Goal: Transaction & Acquisition: Purchase product/service

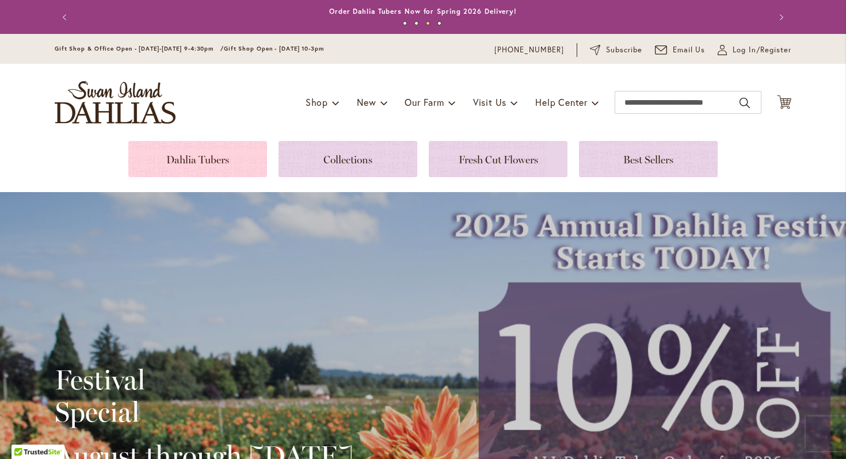
click at [192, 163] on link at bounding box center [197, 159] width 139 height 36
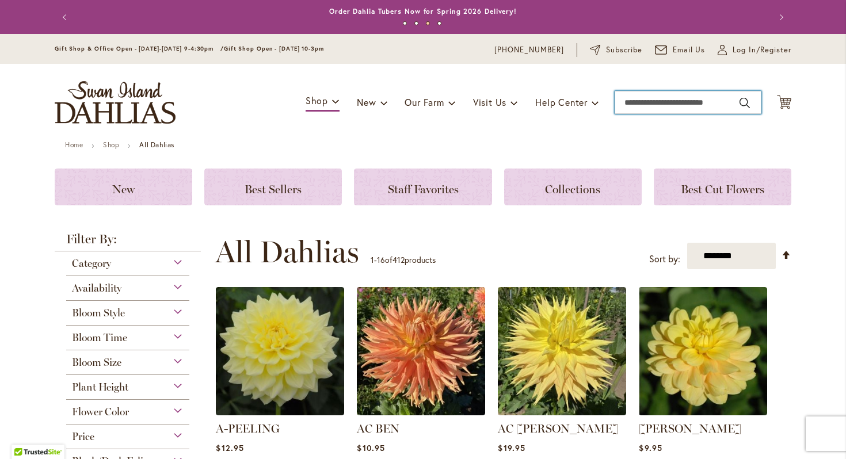
click at [627, 101] on input "Search" at bounding box center [688, 102] width 147 height 23
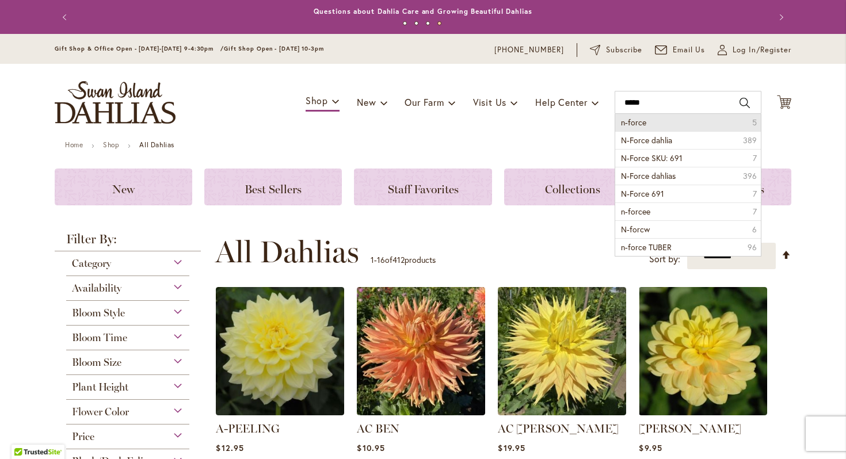
click at [637, 121] on span "n-force" at bounding box center [633, 122] width 25 height 11
type input "*******"
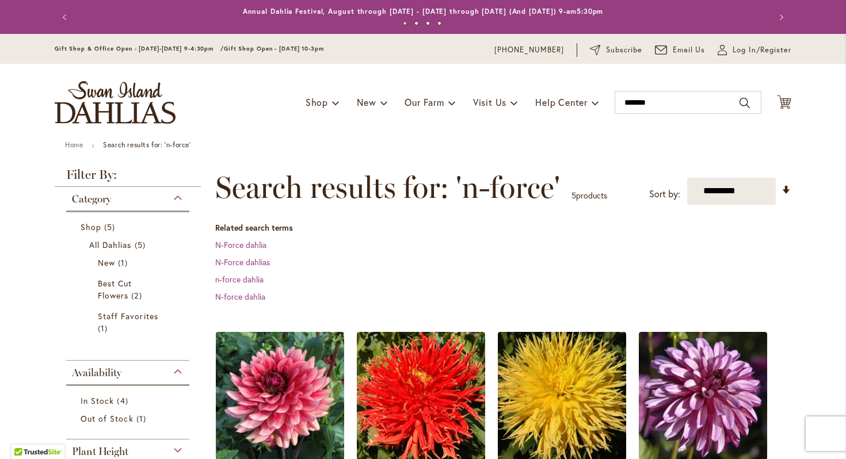
click at [296, 374] on img at bounding box center [280, 396] width 135 height 135
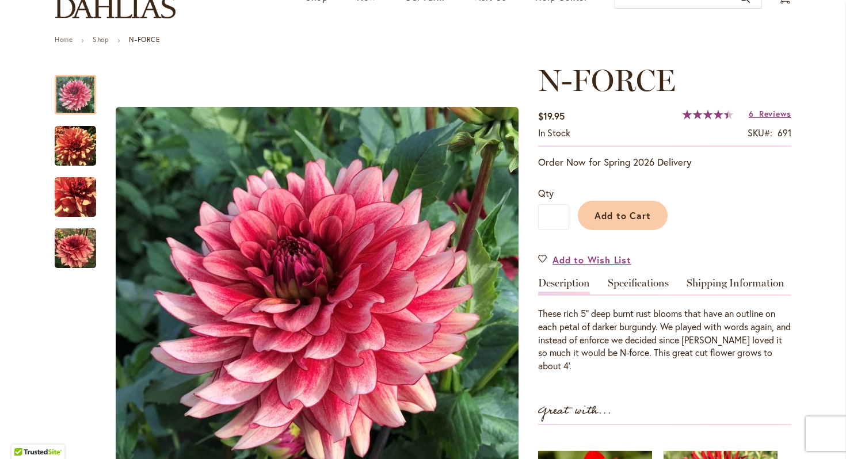
scroll to position [108, 0]
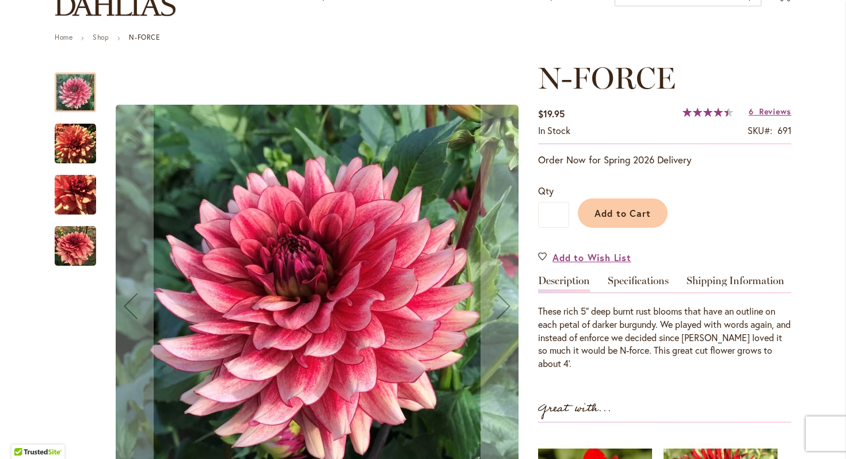
click at [78, 147] on img "N-FORCE" at bounding box center [75, 143] width 41 height 41
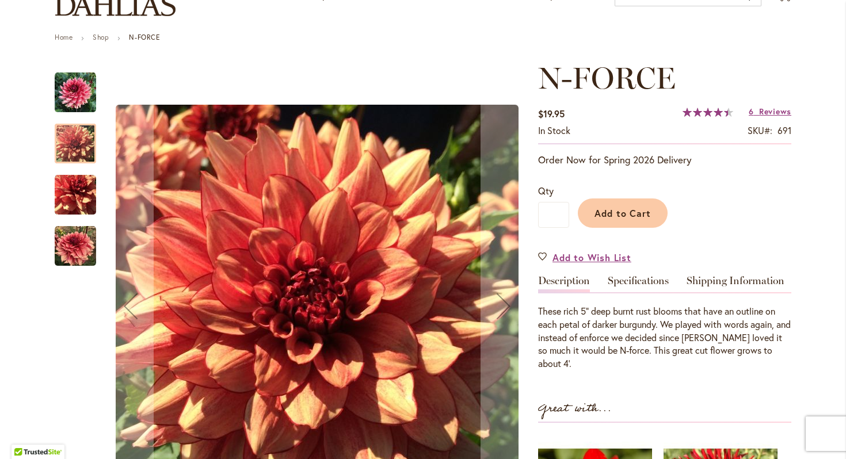
click at [75, 189] on img "N-FORCE" at bounding box center [75, 194] width 41 height 41
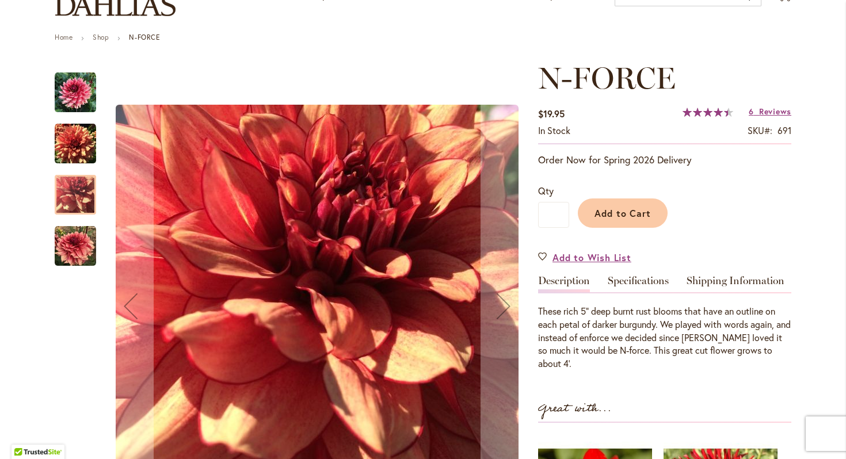
click at [73, 240] on img "N-FORCE" at bounding box center [75, 246] width 41 height 41
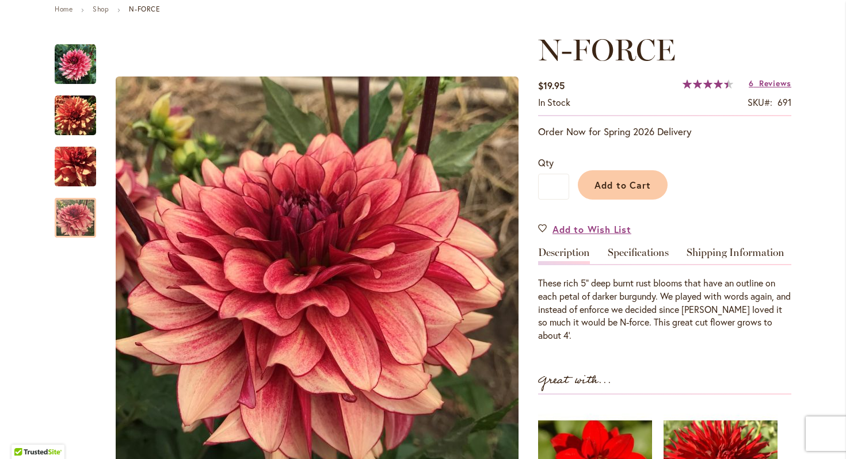
scroll to position [134, 0]
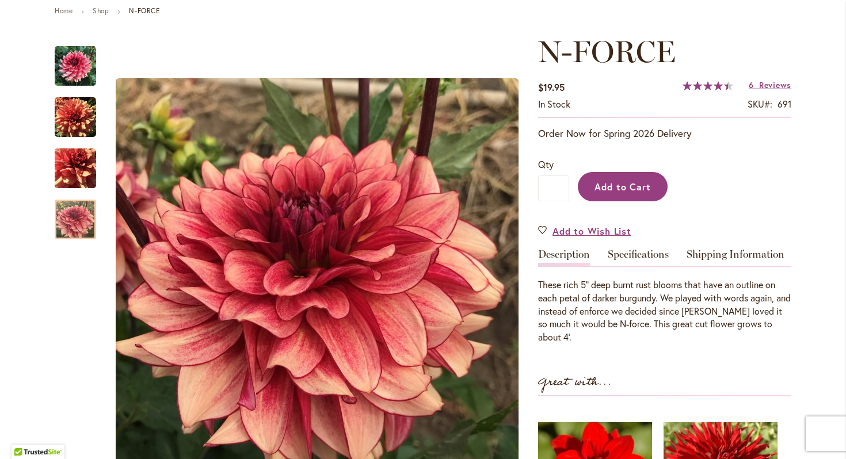
click at [614, 186] on span "Add to Cart" at bounding box center [623, 187] width 57 height 12
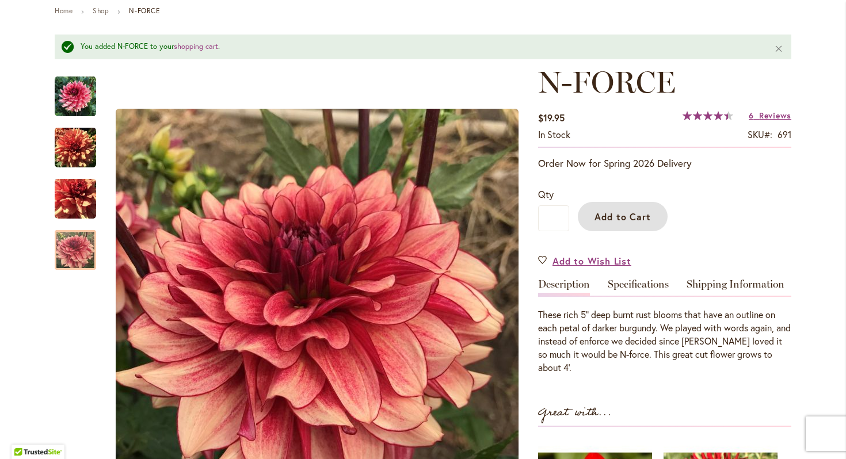
scroll to position [0, 0]
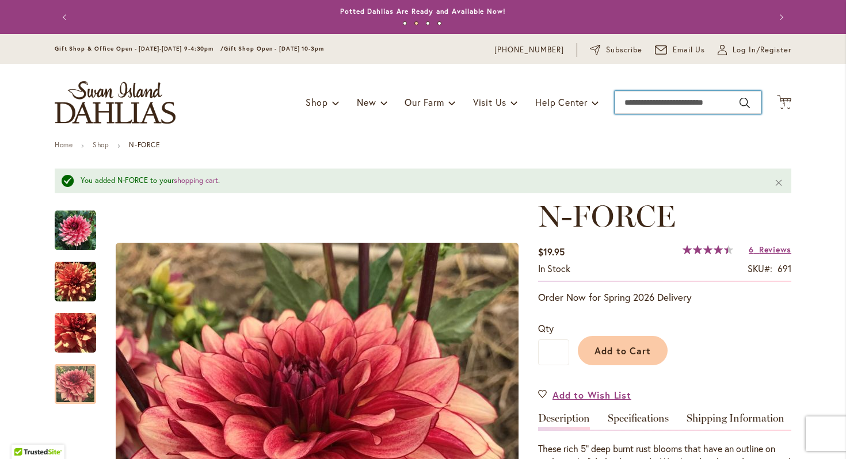
click at [685, 105] on input "Search" at bounding box center [688, 102] width 147 height 23
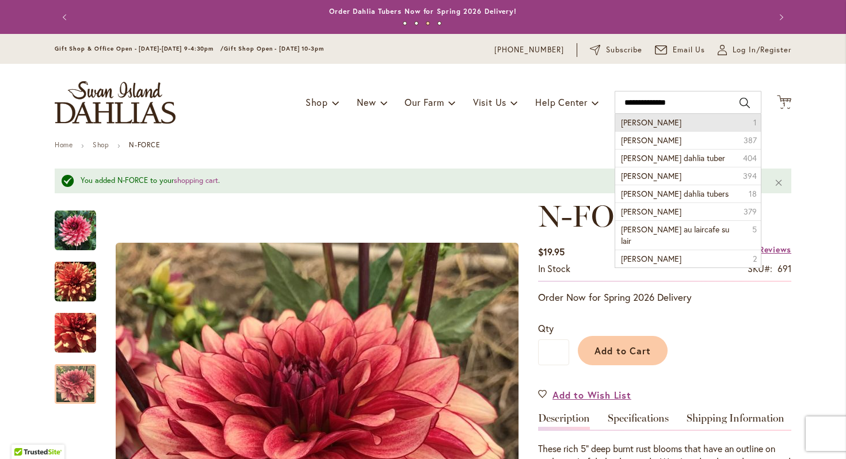
click at [677, 126] on li "Helen Richmond 1" at bounding box center [688, 122] width 146 height 17
type input "**********"
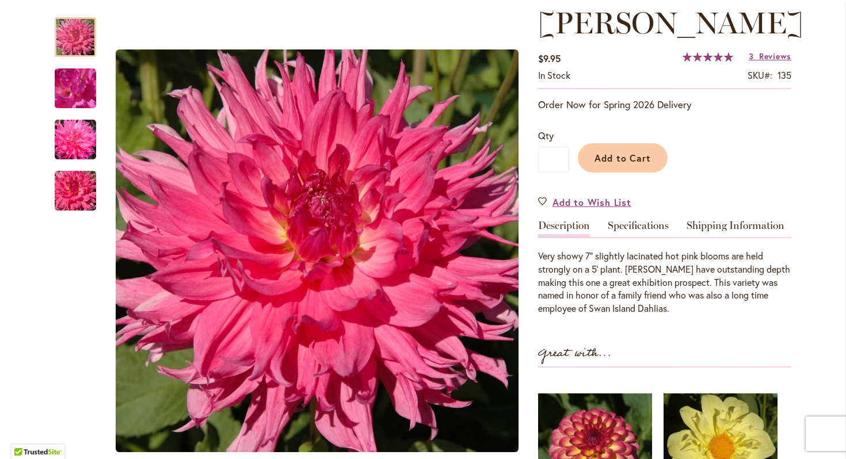
scroll to position [169, 0]
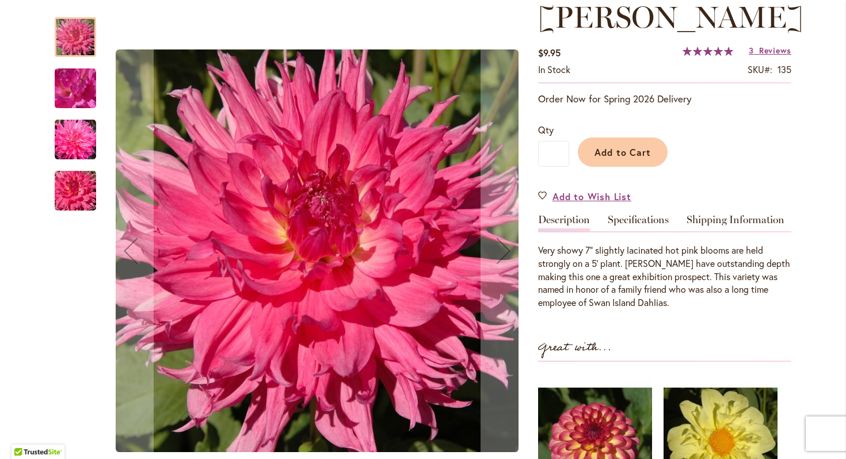
click at [73, 96] on img "HELEN RICHMOND" at bounding box center [75, 89] width 83 height 62
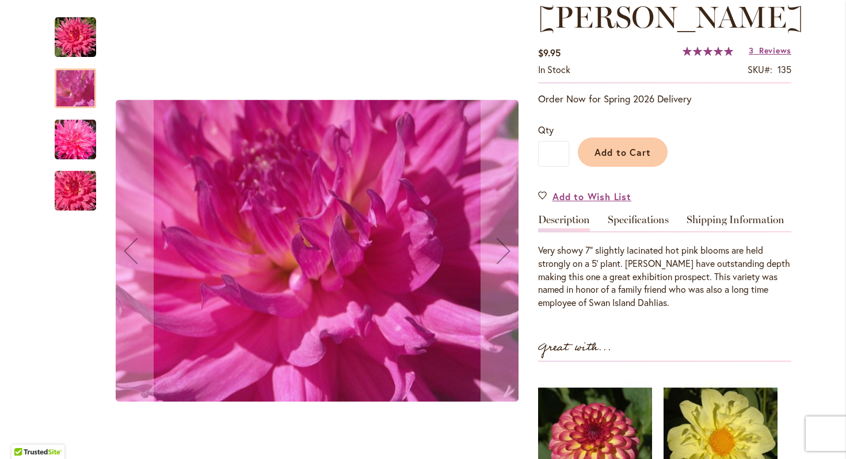
click at [69, 137] on img "HELEN RICHMOND" at bounding box center [75, 140] width 41 height 42
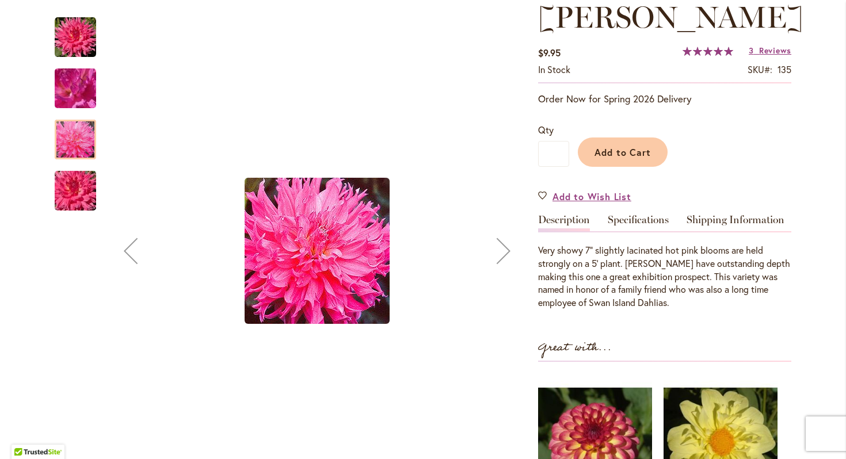
click at [71, 185] on img "HELEN RICHMOND" at bounding box center [75, 190] width 83 height 55
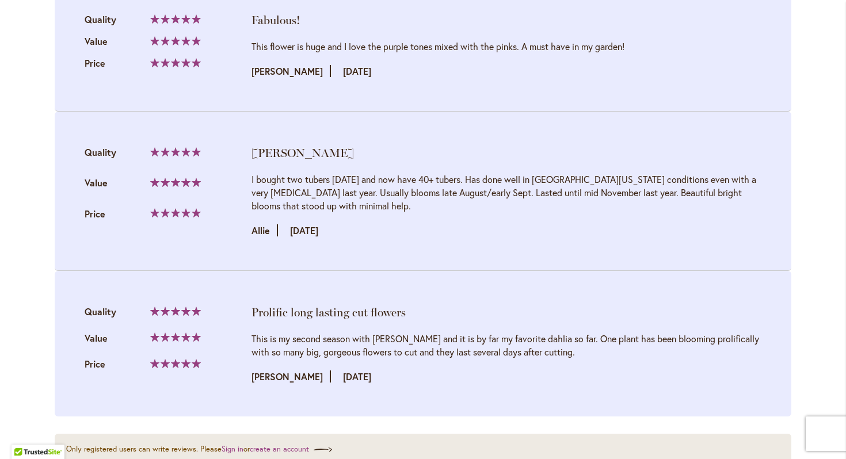
scroll to position [1313, 0]
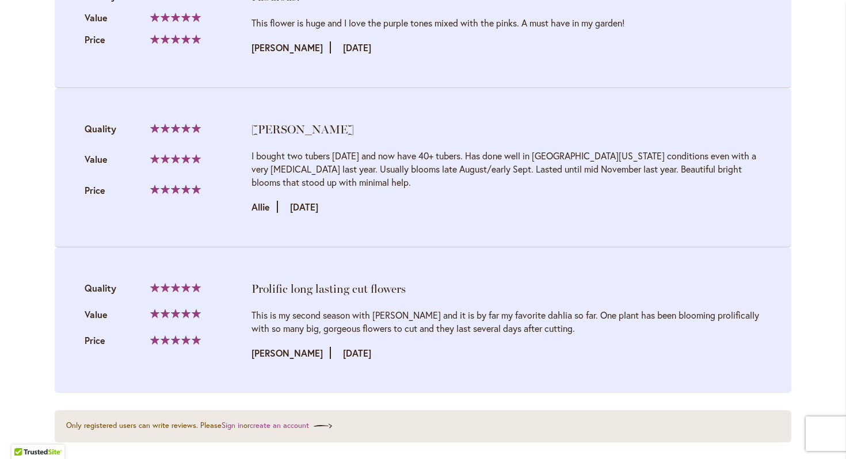
drag, startPoint x: 845, startPoint y: 291, endPoint x: 836, endPoint y: 81, distance: 209.7
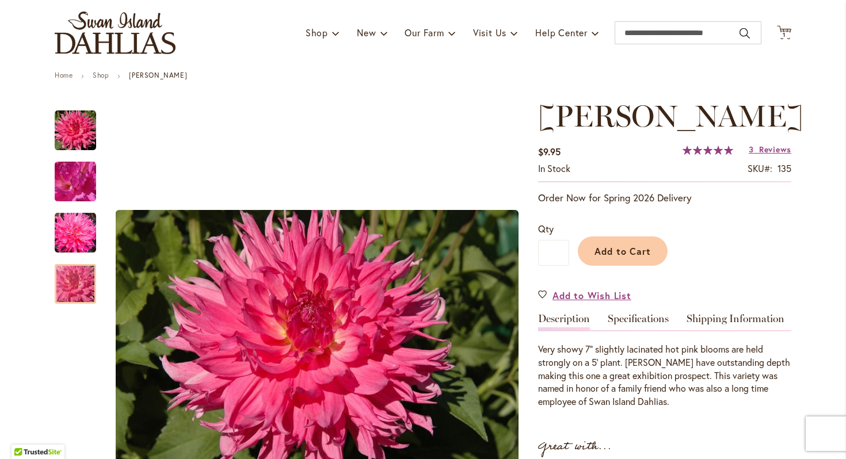
scroll to position [66, 0]
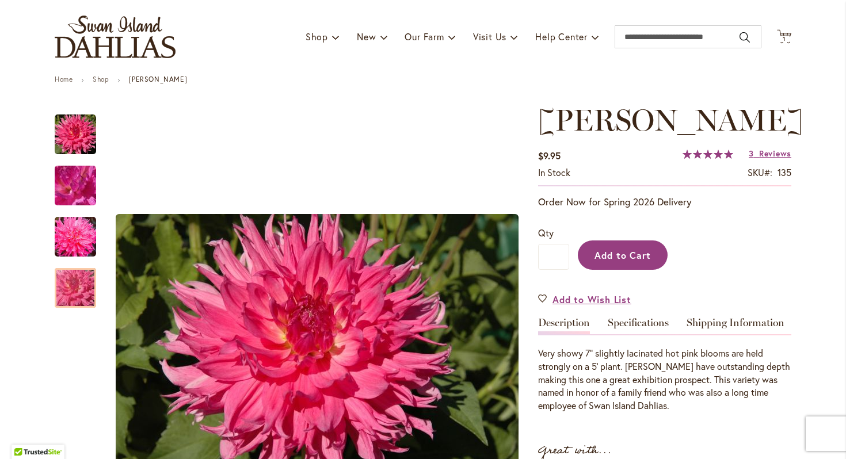
click at [595, 261] on span "Add to Cart" at bounding box center [623, 255] width 57 height 12
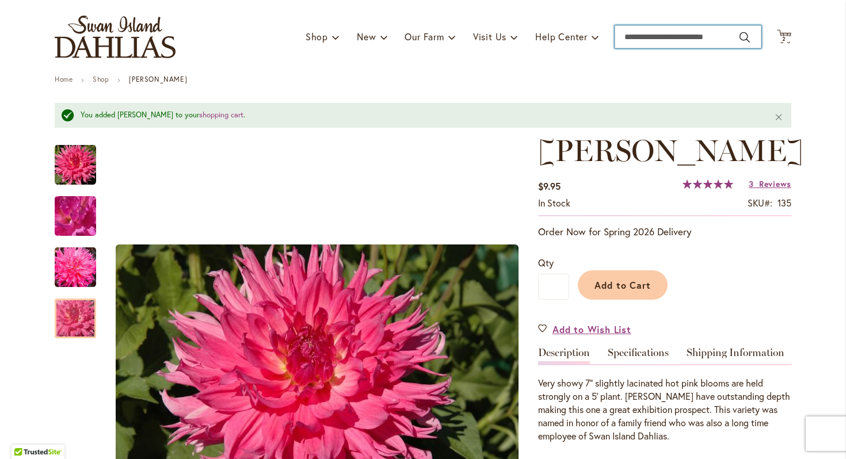
click at [657, 34] on input "Search" at bounding box center [688, 36] width 147 height 23
type input "**********"
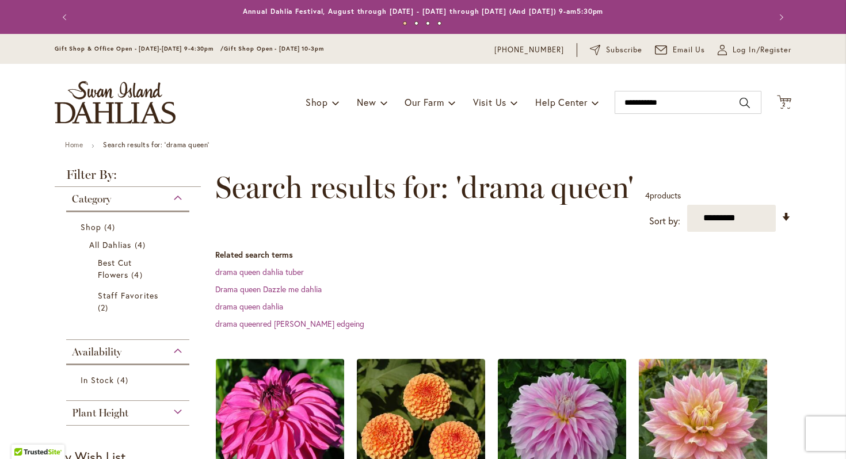
click at [246, 387] on img at bounding box center [280, 423] width 135 height 135
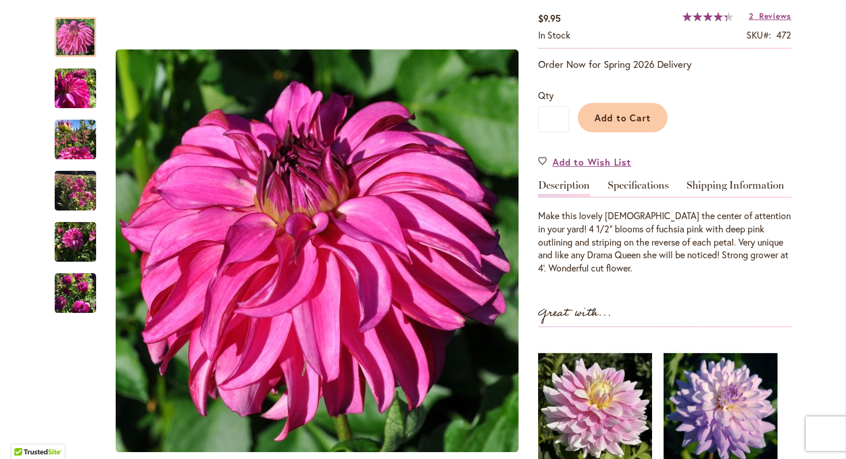
scroll to position [208, 0]
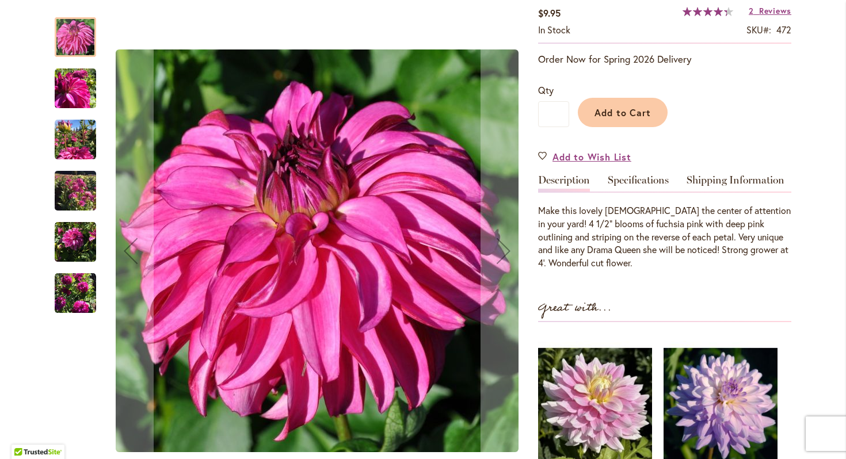
click at [81, 250] on img "DRAMA QUEEN" at bounding box center [75, 242] width 41 height 41
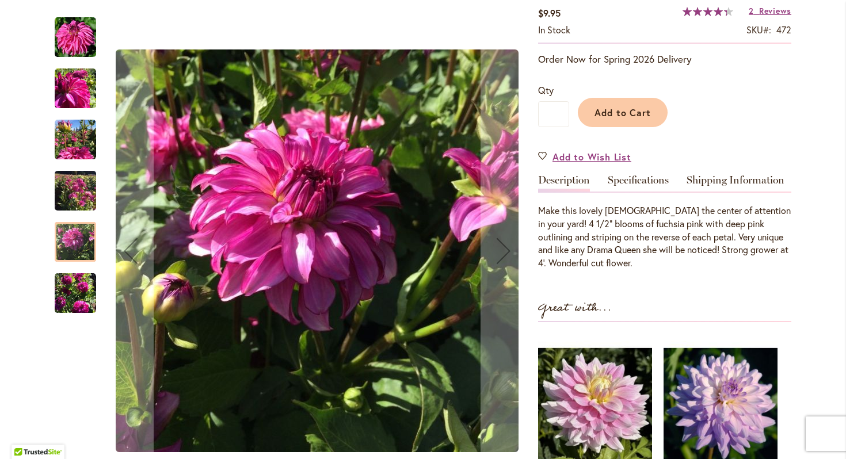
click at [76, 286] on img "DRAMA QUEEN" at bounding box center [75, 293] width 41 height 41
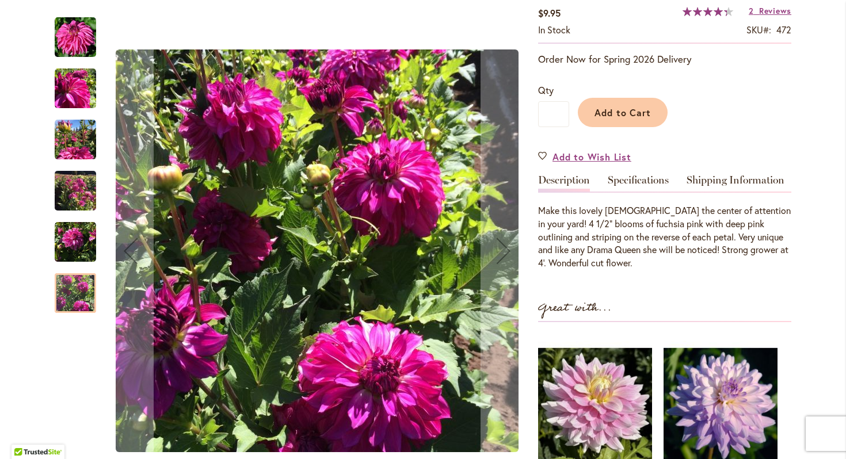
click at [75, 214] on div "DRAMA QUEEN" at bounding box center [81, 236] width 53 height 51
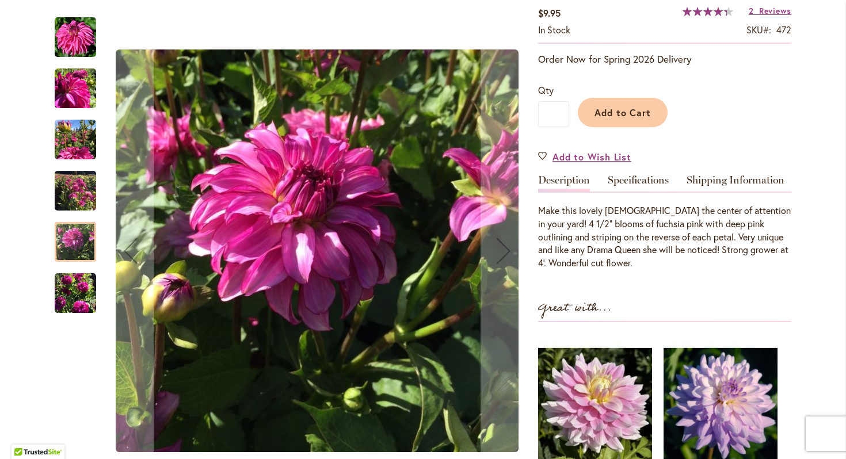
click at [71, 196] on img "DRAMA QUEEN" at bounding box center [75, 190] width 41 height 55
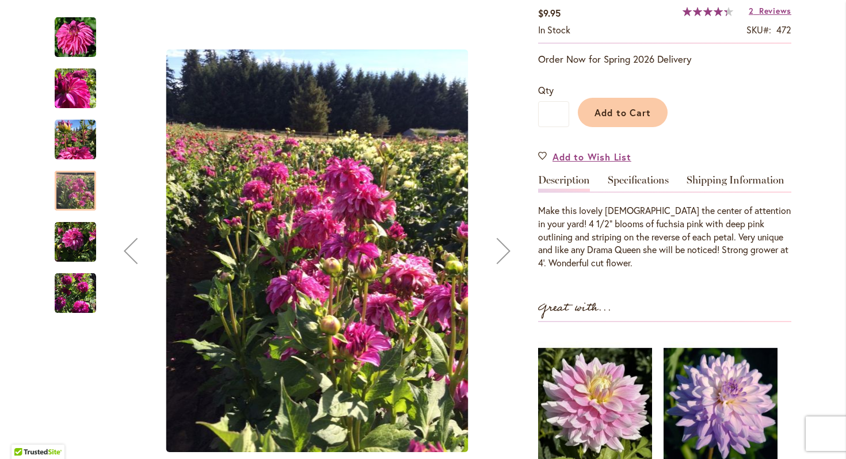
click at [80, 161] on div "DRAMA QUEEN" at bounding box center [81, 184] width 53 height 51
click at [613, 108] on span "Add to Cart" at bounding box center [623, 112] width 57 height 12
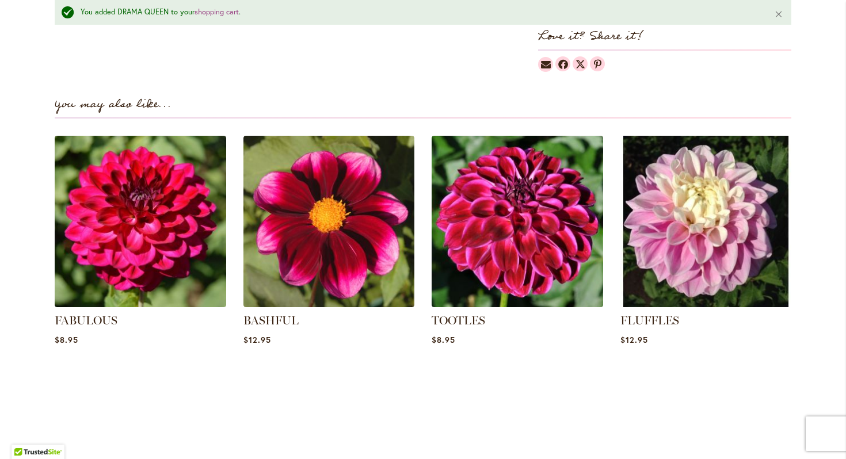
scroll to position [776, 0]
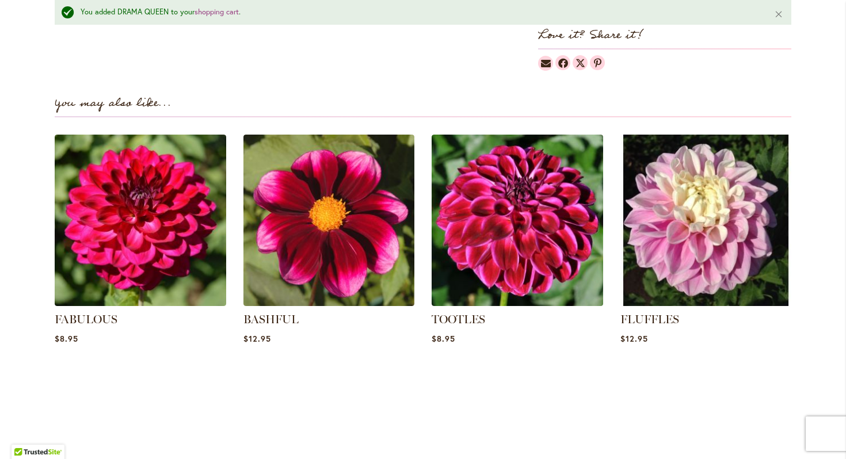
drag, startPoint x: 845, startPoint y: 216, endPoint x: 837, endPoint y: -7, distance: 223.4
click at [837, 0] on html "Skip to Accessibility Information The store will not work correctly in the case…" at bounding box center [423, 229] width 846 height 459
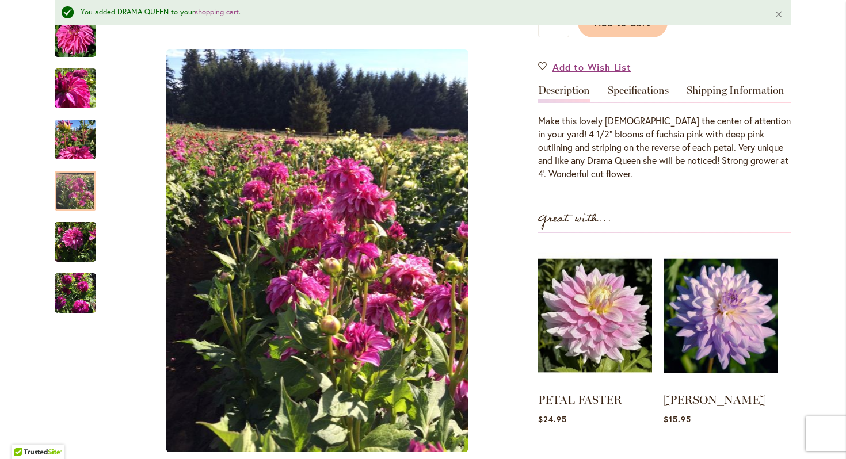
scroll to position [0, 0]
